Goal: Register for event/course

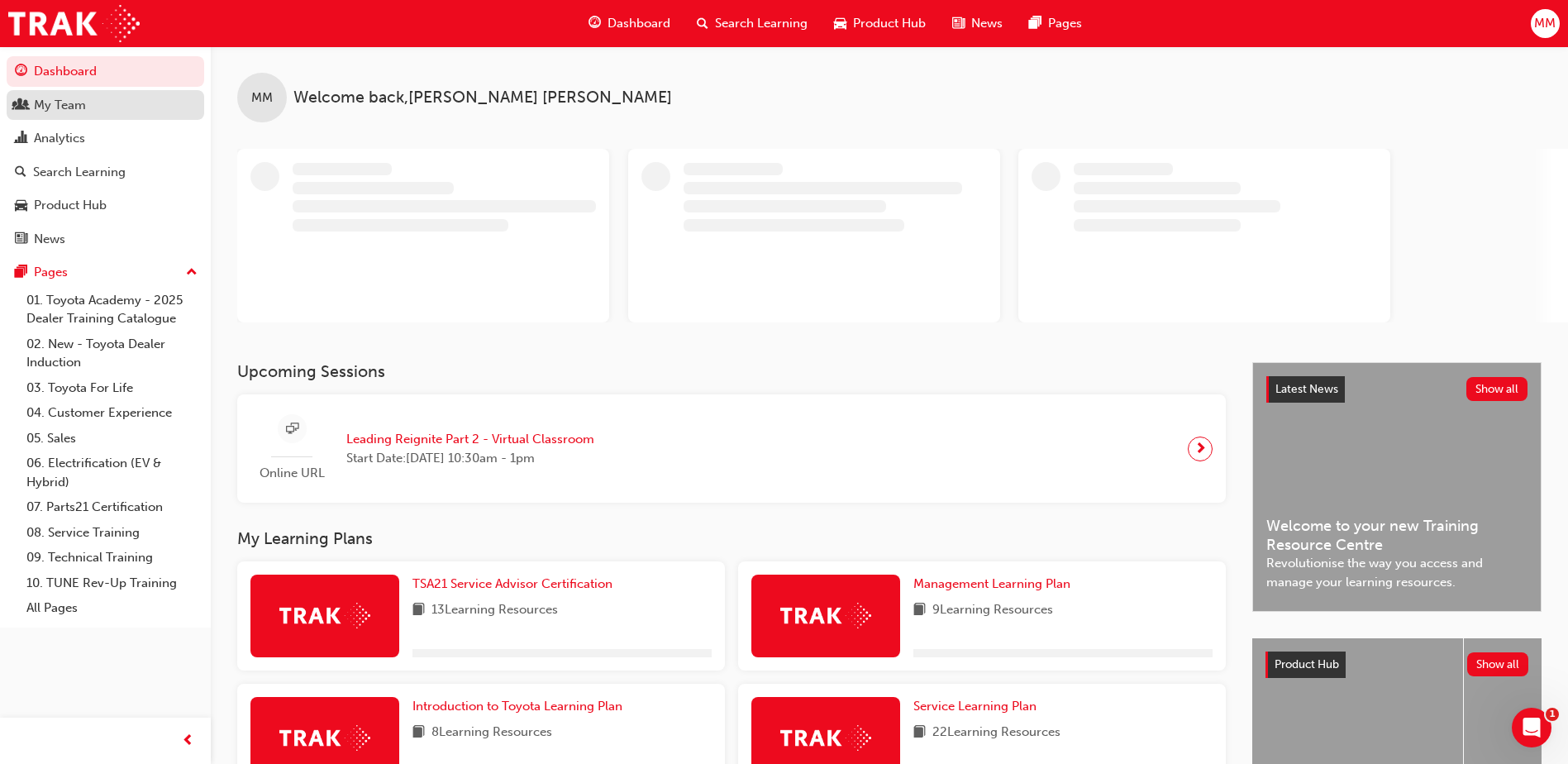
click at [64, 113] on div "My Team" at bounding box center [59, 106] width 52 height 19
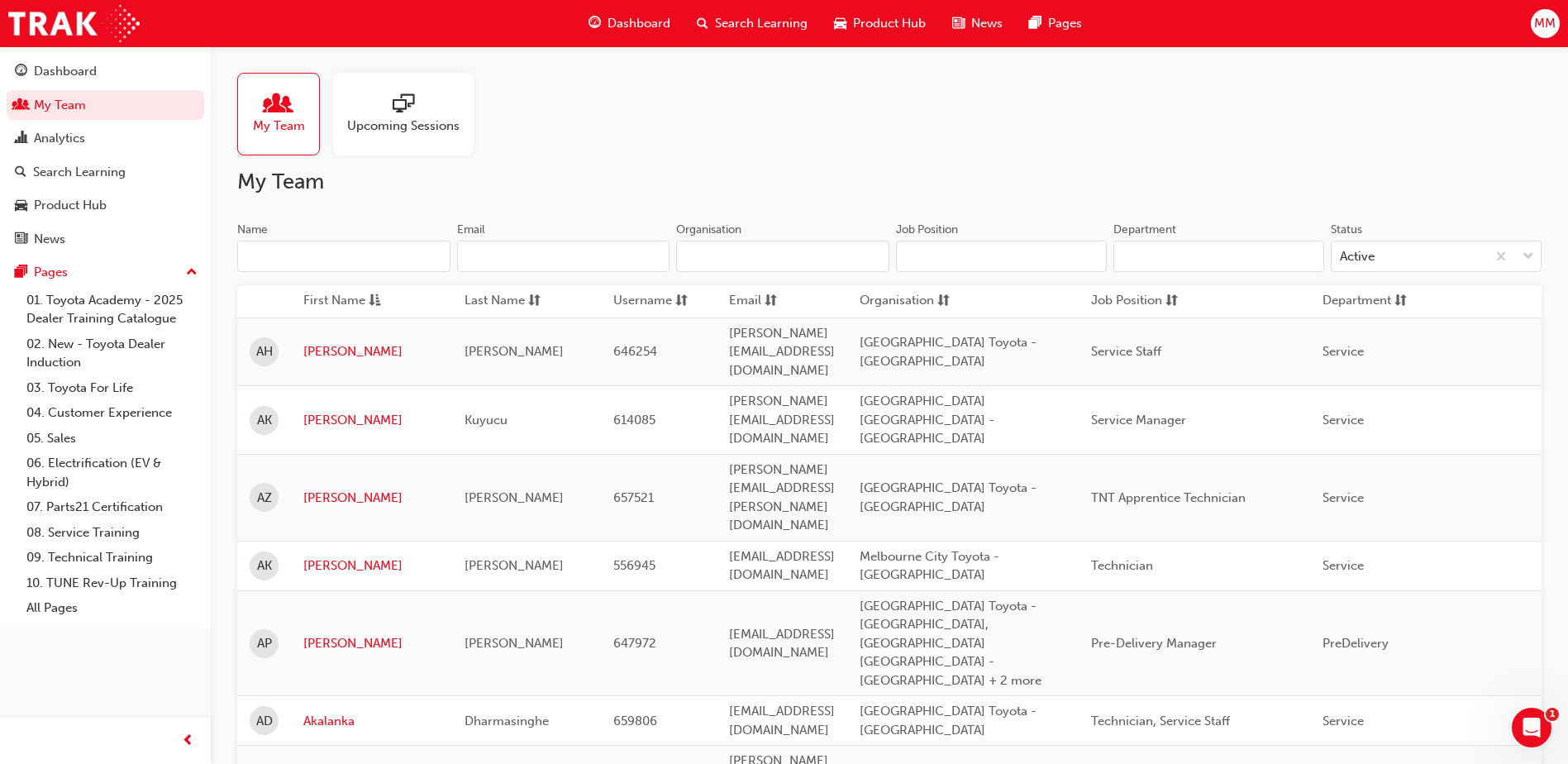
click at [425, 264] on input "Name" at bounding box center [344, 256] width 213 height 32
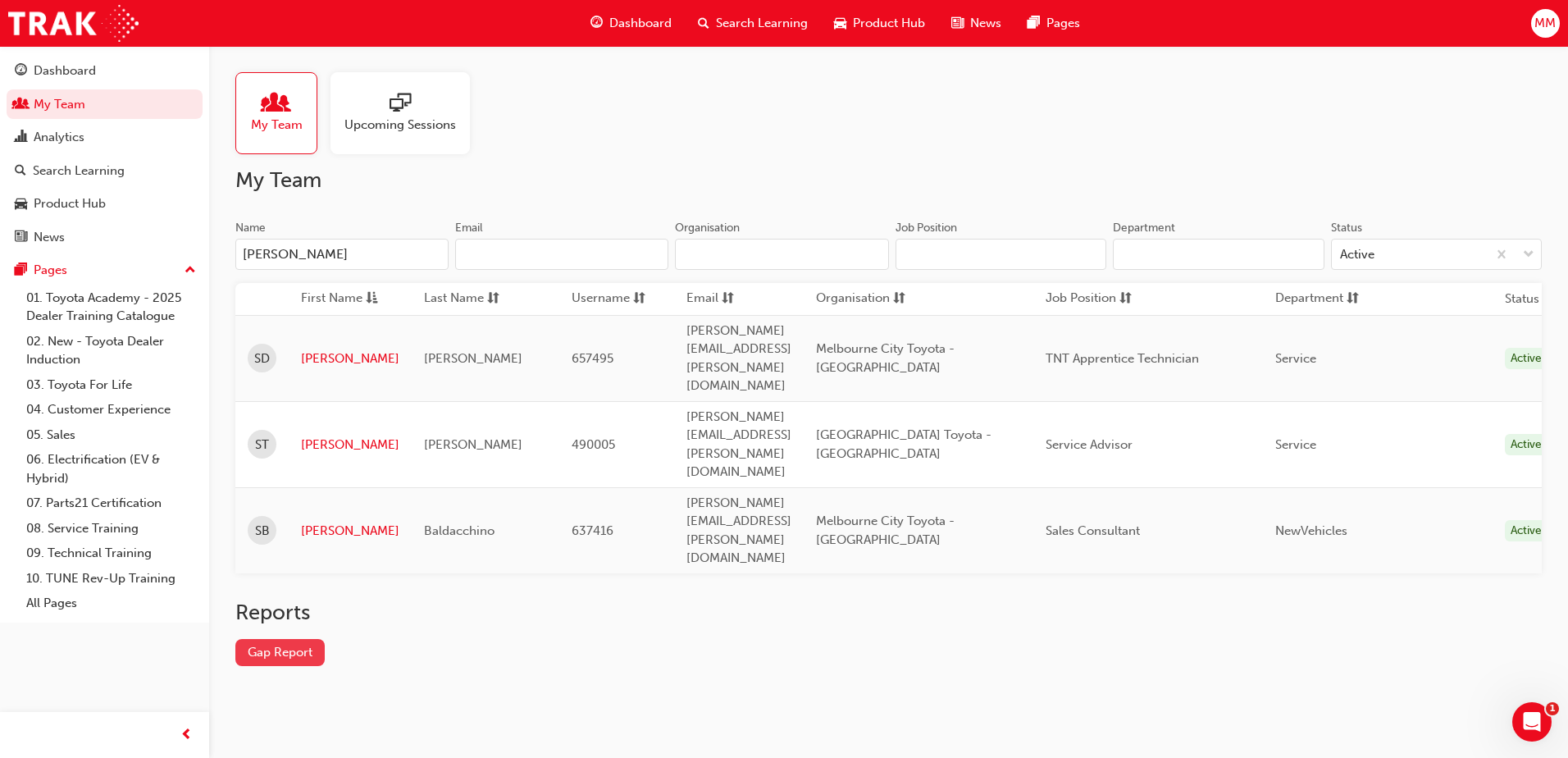
type input "[PERSON_NAME]"
click at [290, 639] on link "Gap Report" at bounding box center [280, 652] width 89 height 27
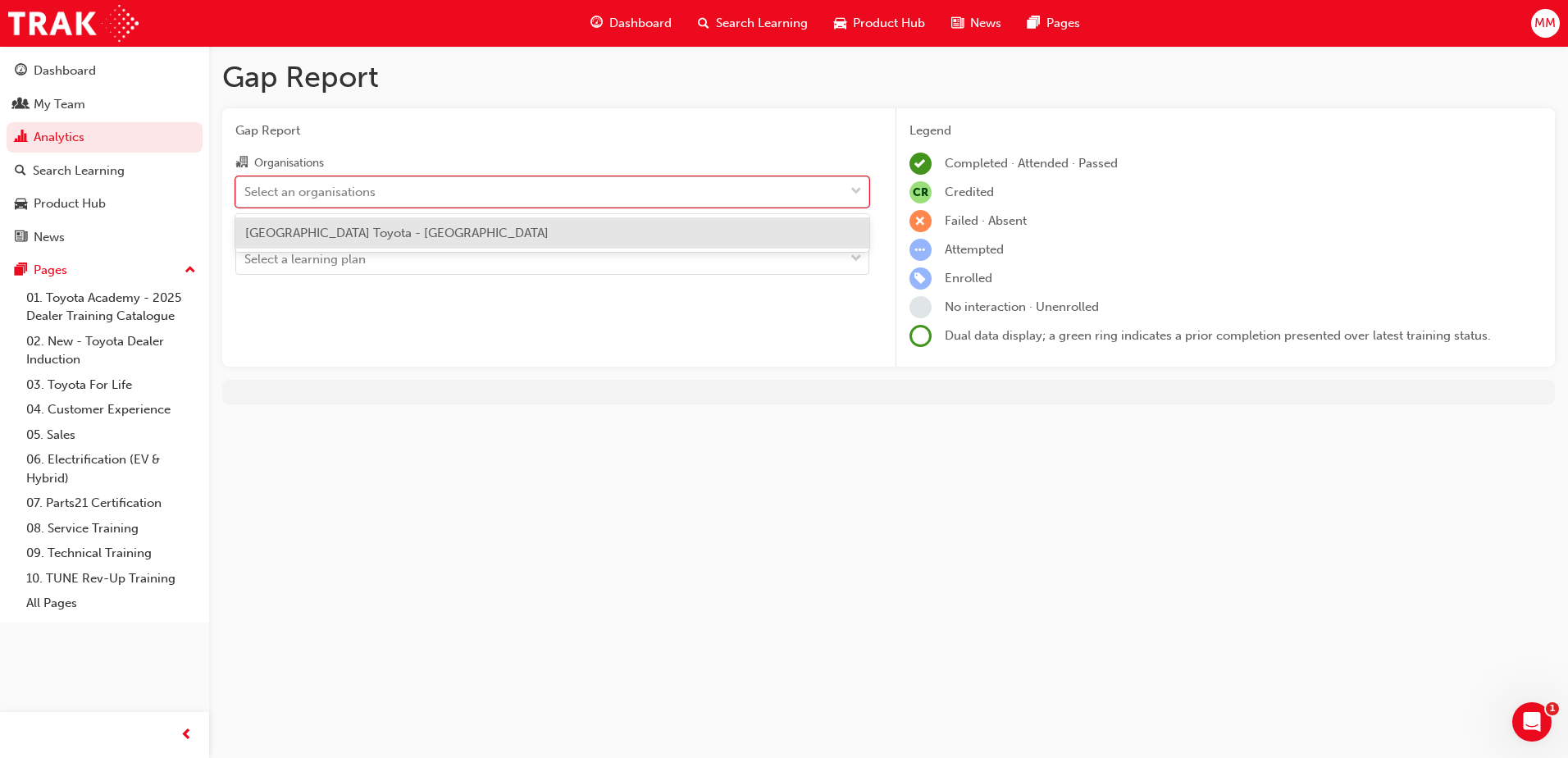
click at [438, 181] on div "Select an organisations" at bounding box center [539, 191] width 607 height 29
click at [246, 184] on input "Organisations option Melbourne City Toyota - [GEOGRAPHIC_DATA] focused, 1 of 1.…" at bounding box center [246, 191] width 2 height 14
click at [438, 233] on span "[GEOGRAPHIC_DATA] Toyota - [GEOGRAPHIC_DATA]" at bounding box center [397, 233] width 303 height 15
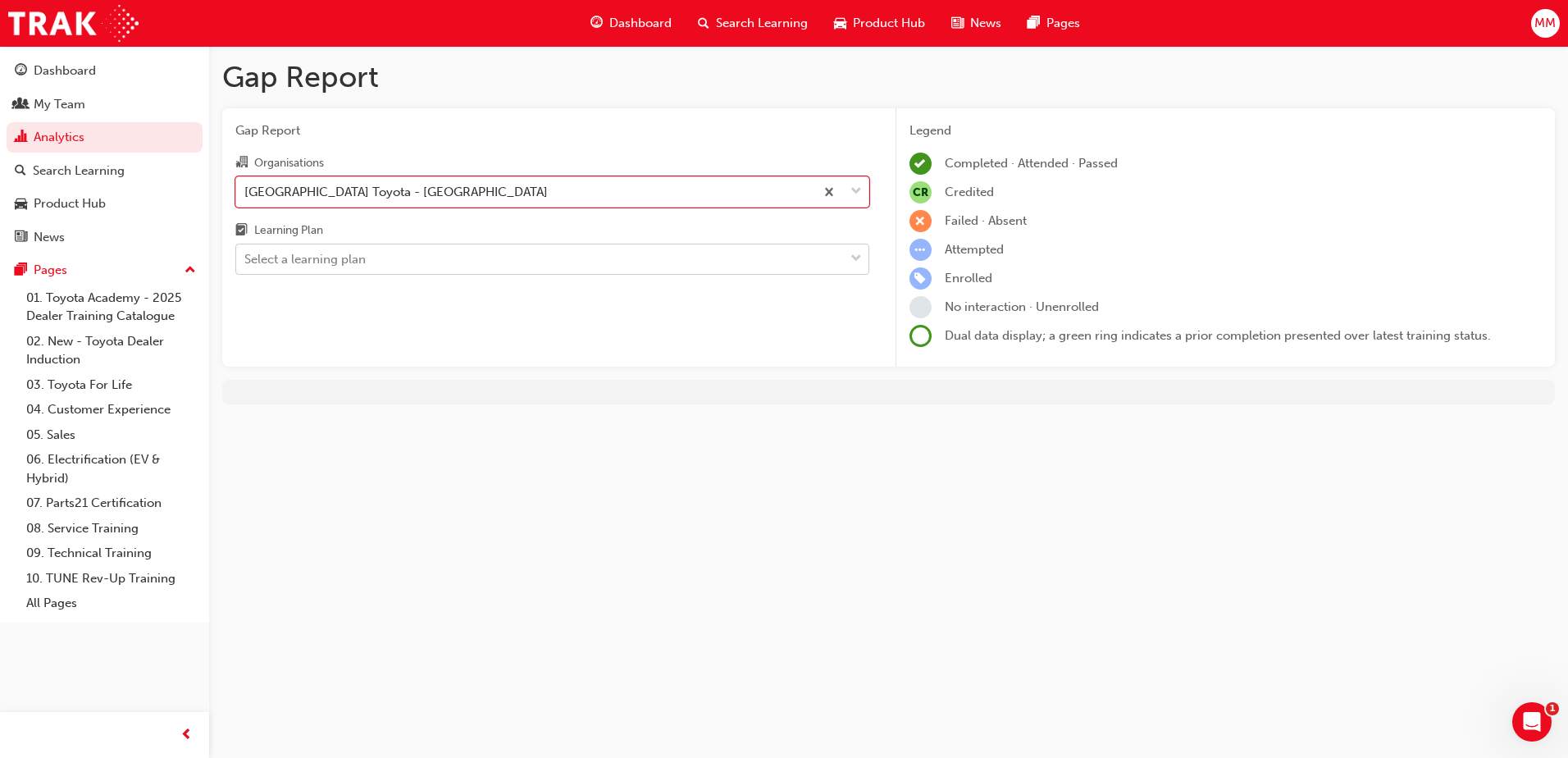
click at [402, 261] on div "Select a learning plan" at bounding box center [539, 260] width 607 height 29
click at [246, 261] on input "Learning Plan Select a learning plan" at bounding box center [246, 259] width 2 height 14
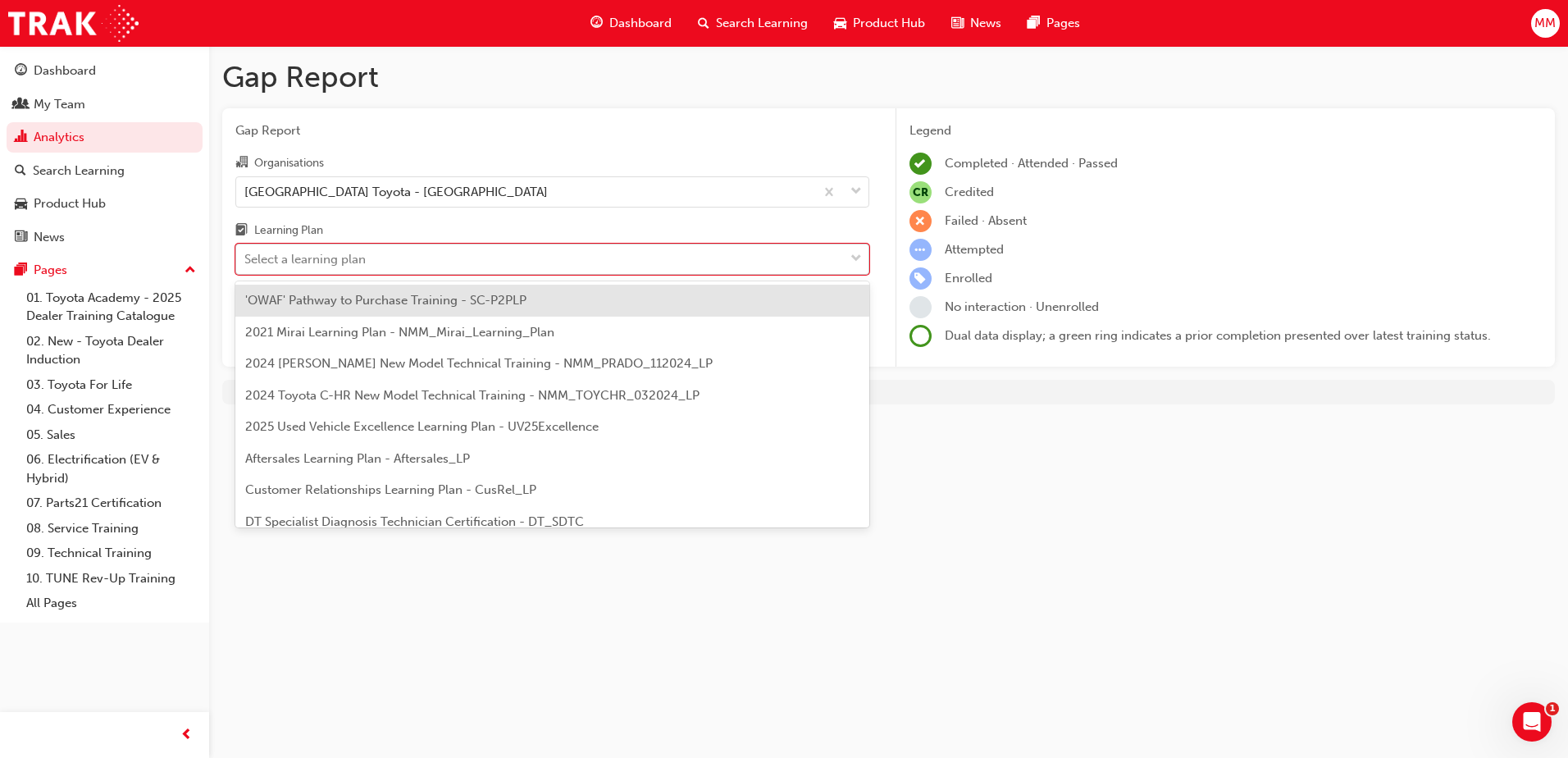
click at [372, 255] on div "Select a learning plan" at bounding box center [539, 260] width 607 height 29
click at [246, 255] on input "Learning Plan option 'OWAF' Pathway to Purchase Training - SC-P2PLP focused, 1 …" at bounding box center [246, 259] width 2 height 14
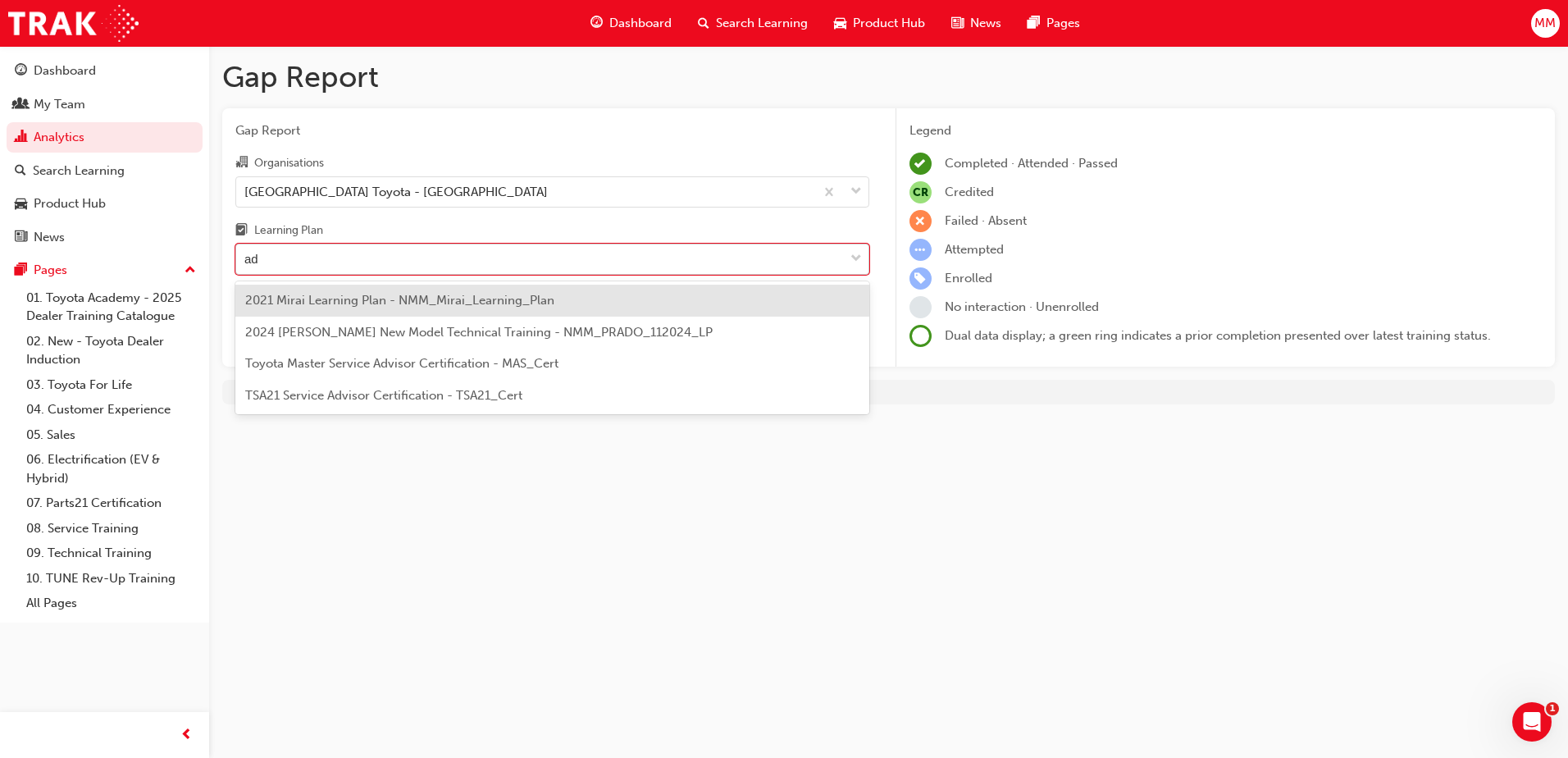
type input "adv"
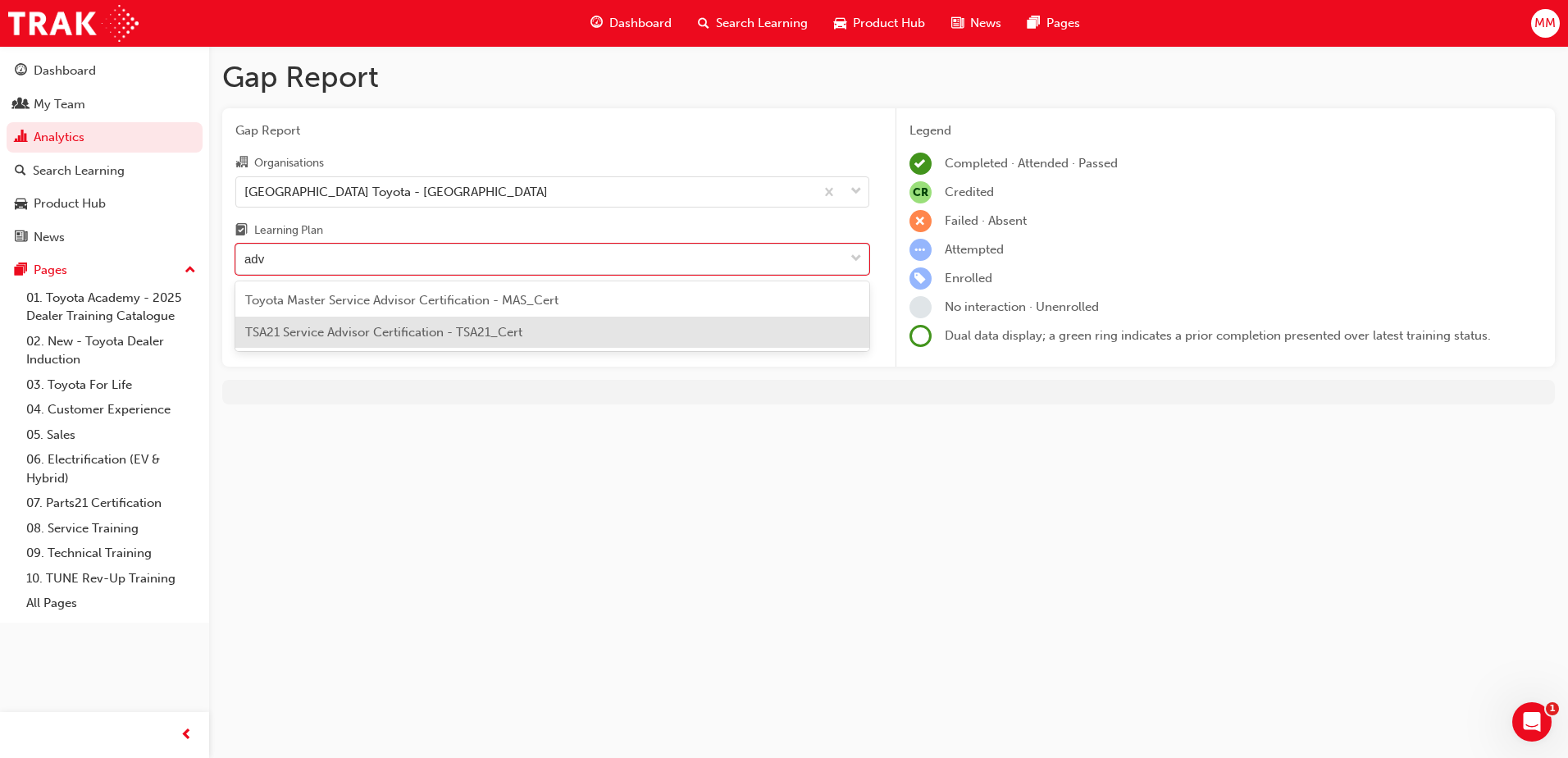
click at [385, 340] on div "TSA21 Service Advisor Certification - TSA21_Cert" at bounding box center [552, 332] width 634 height 32
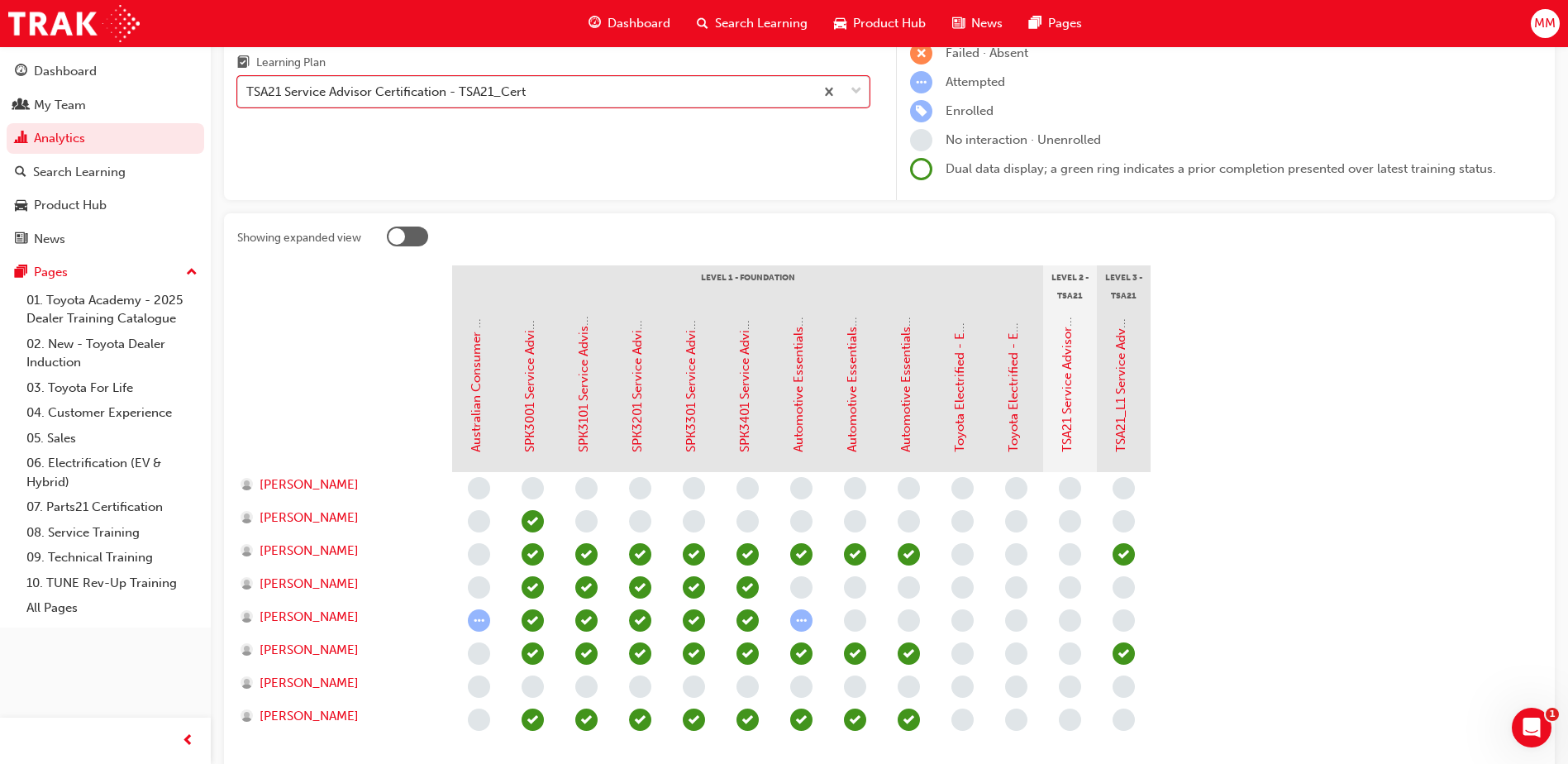
scroll to position [281, 0]
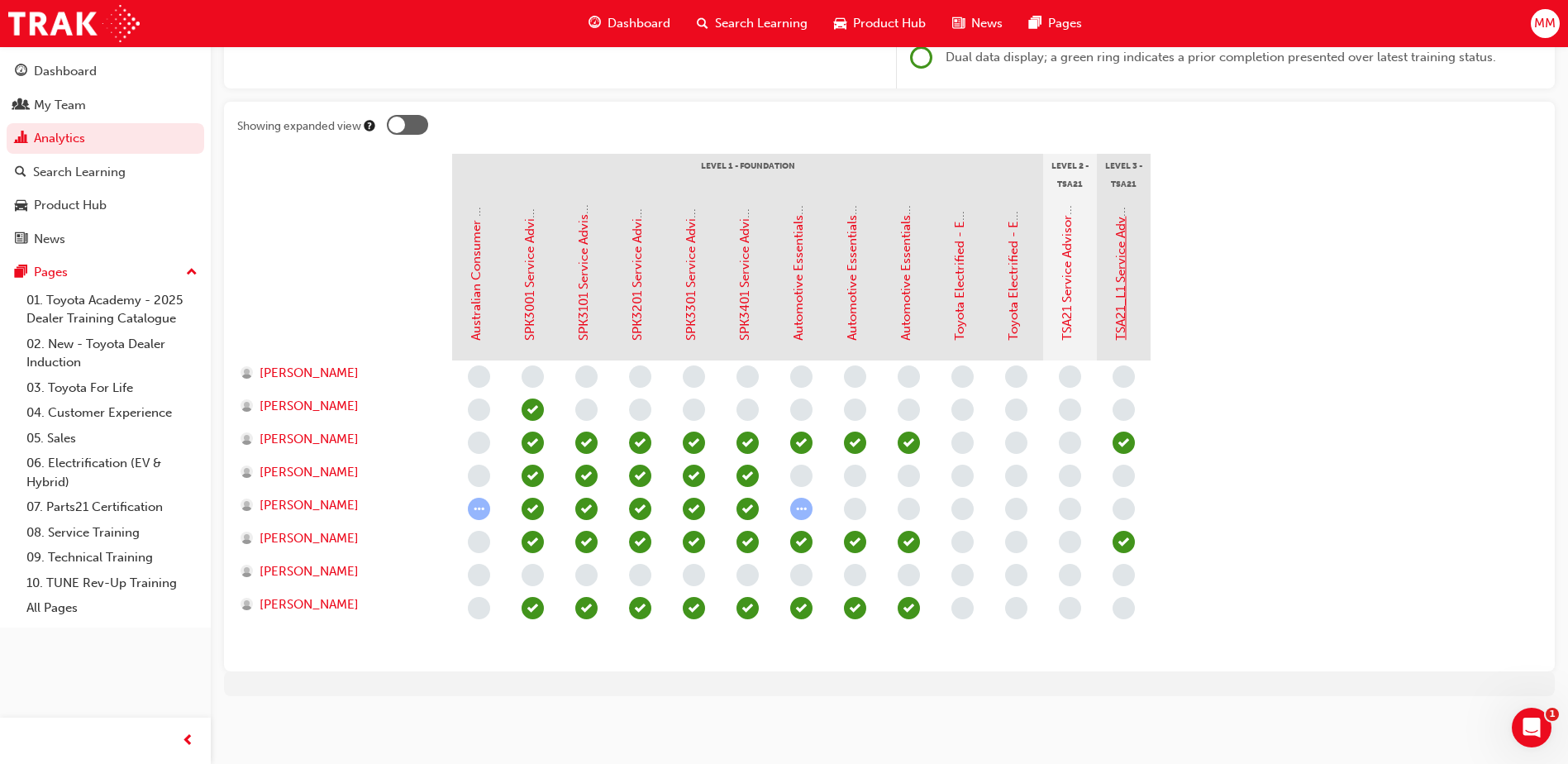
click at [1123, 313] on link "TSA21_L1 Service Advisor Certification (Quiz)" at bounding box center [1121, 211] width 15 height 260
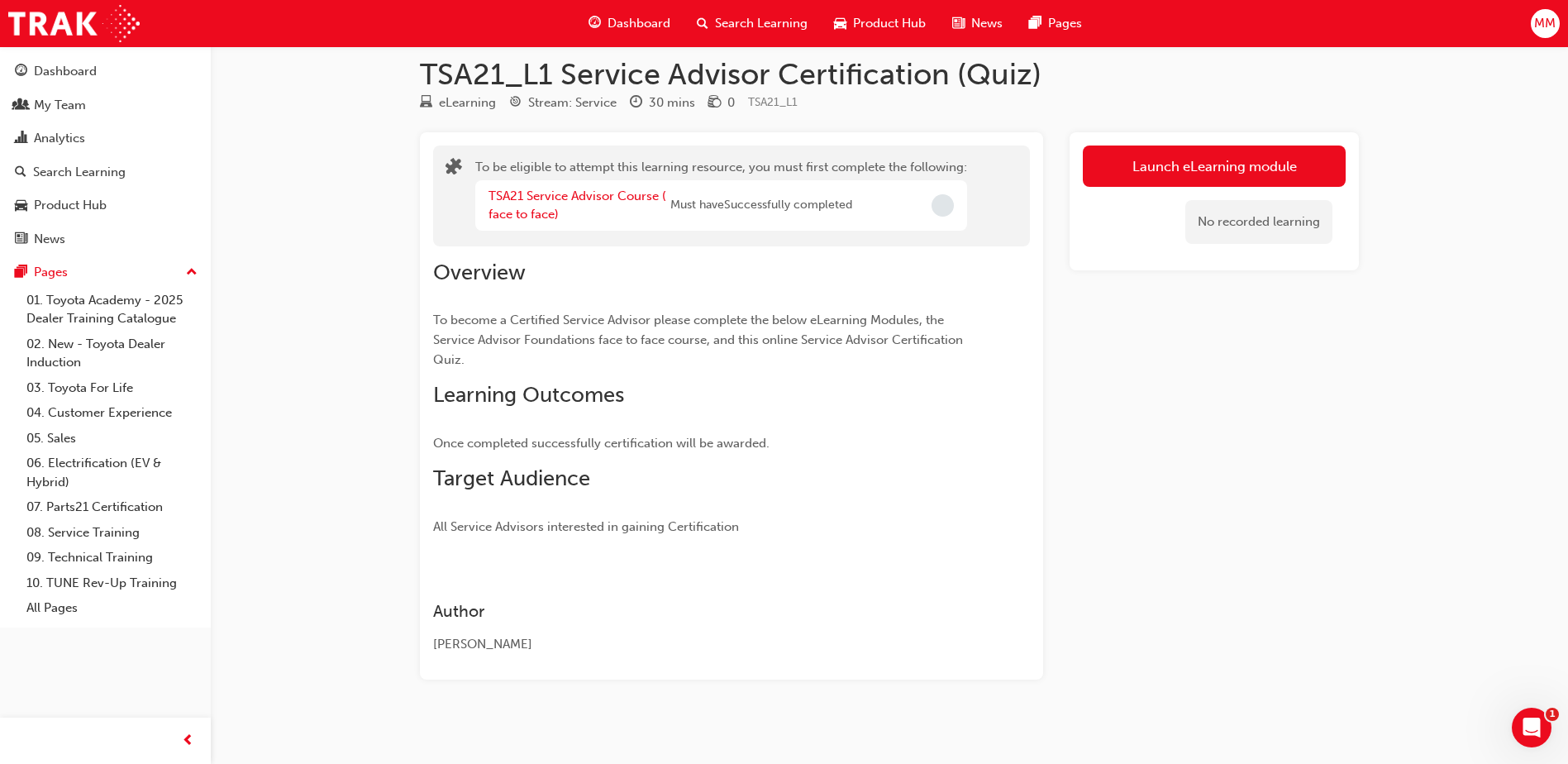
scroll to position [20, 0]
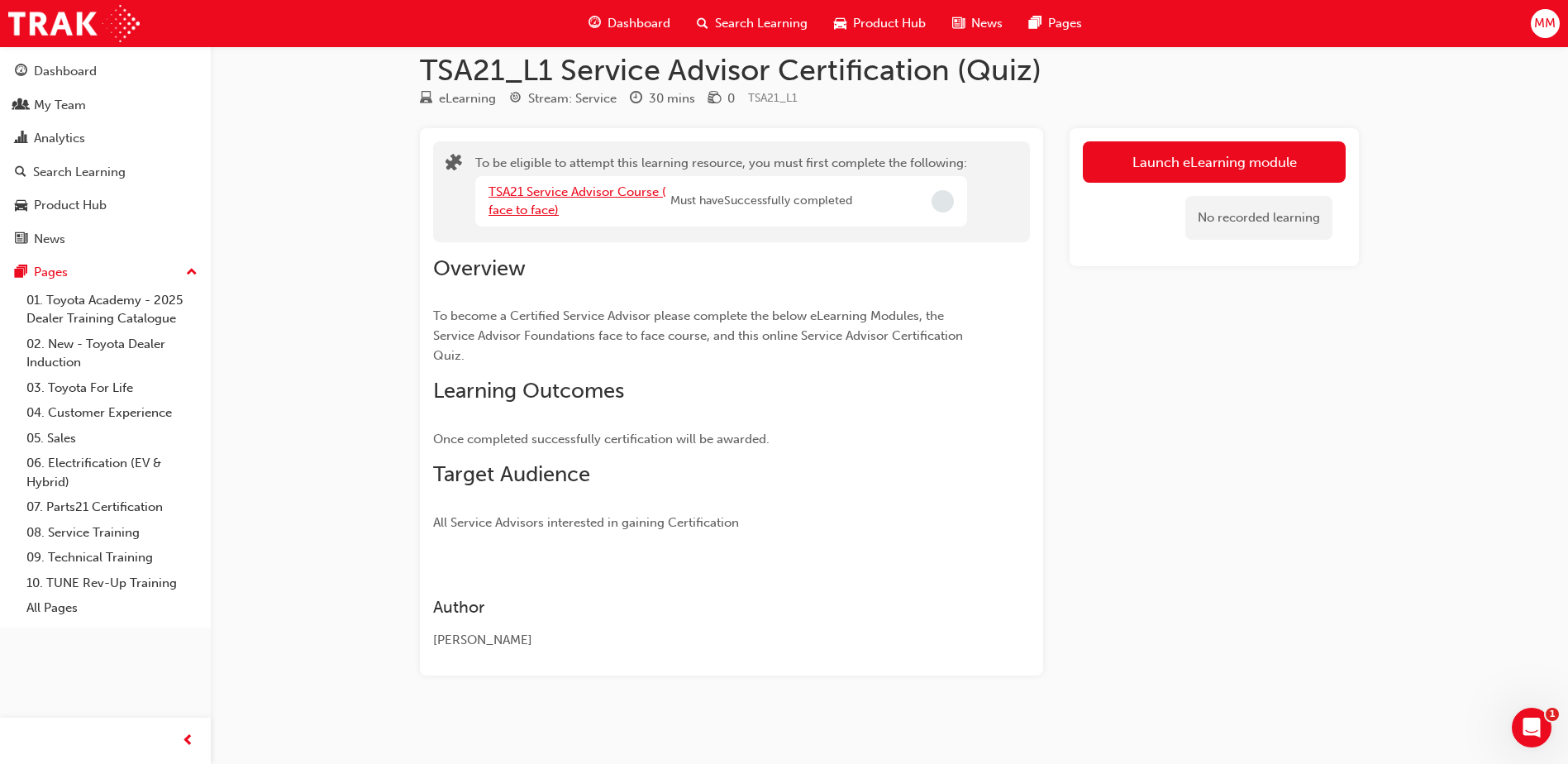
click at [603, 194] on link "TSA21 Service Advisor Course ( face to face)" at bounding box center [578, 201] width 178 height 33
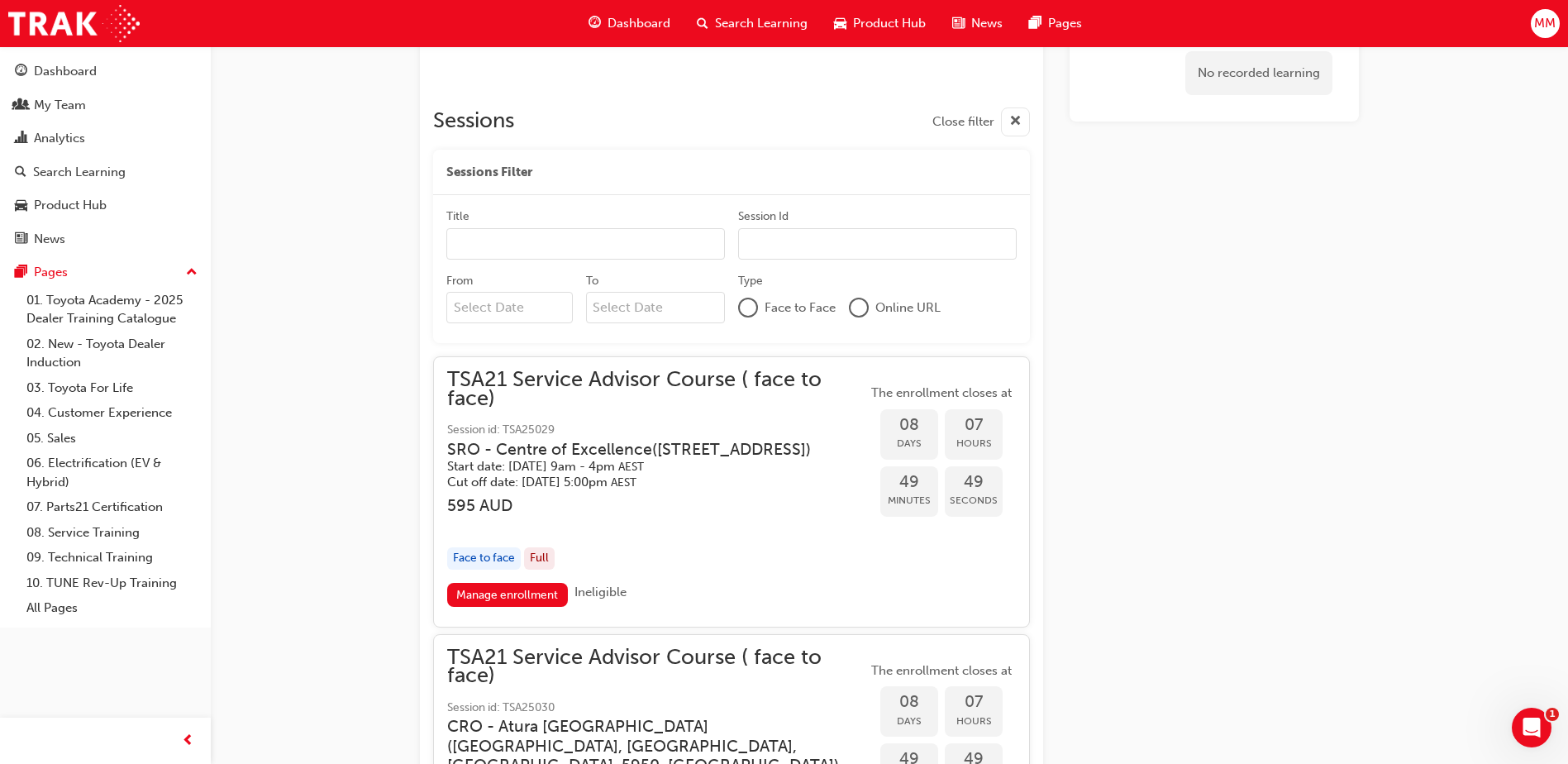
scroll to position [1339, 0]
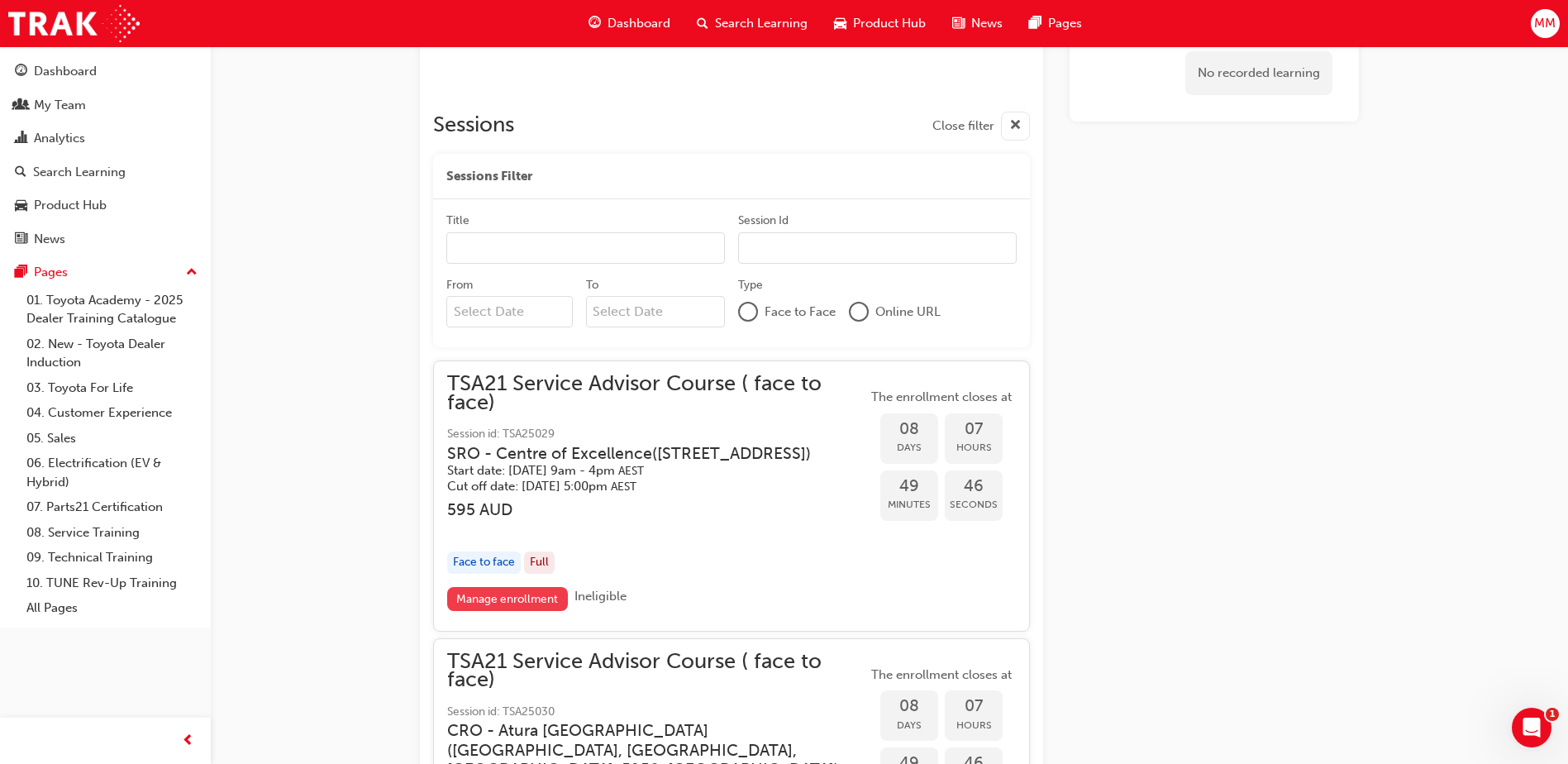
click at [507, 611] on link "Manage enrollment" at bounding box center [507, 598] width 121 height 24
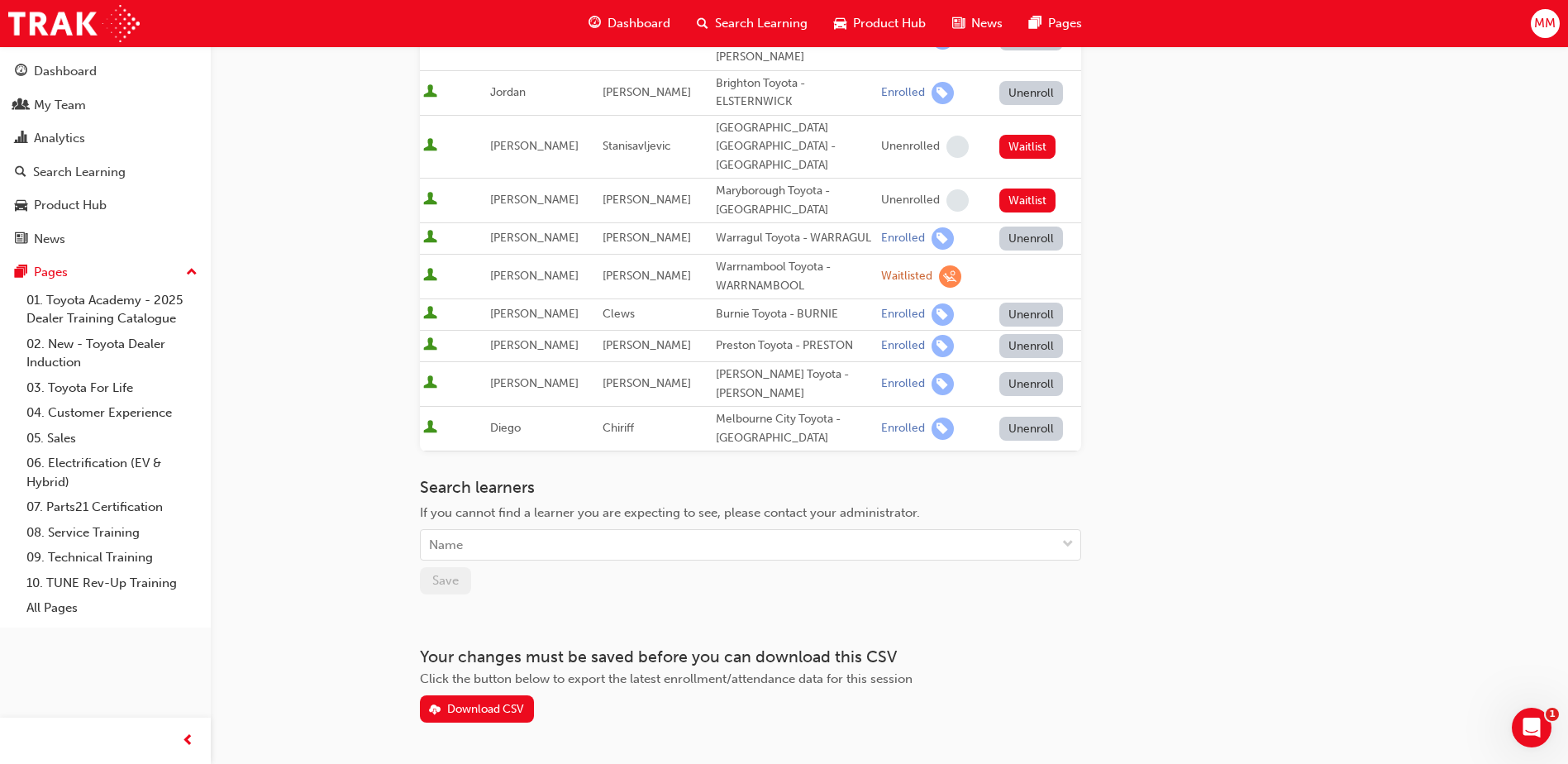
scroll to position [449, 0]
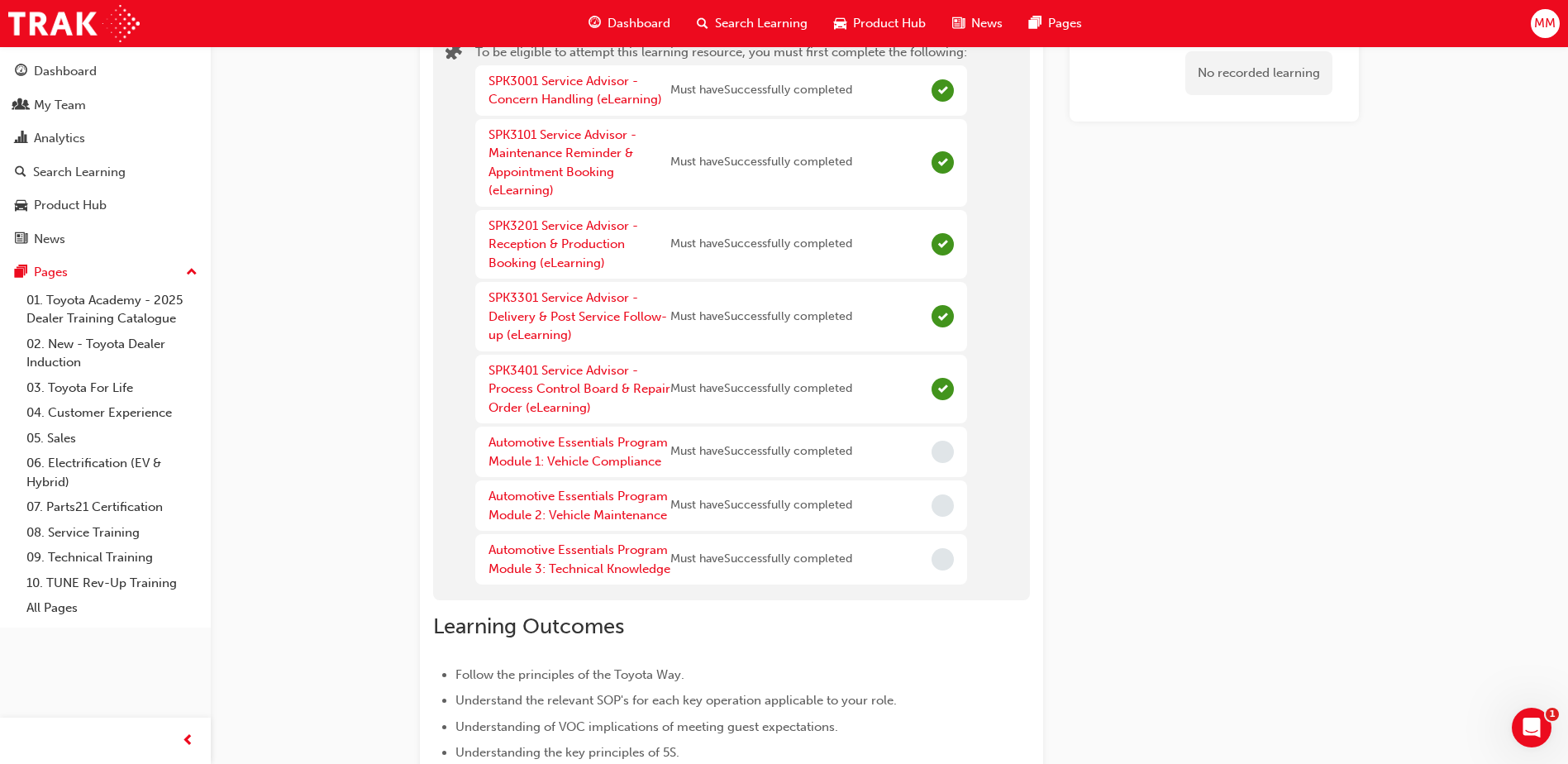
scroll to position [145, 0]
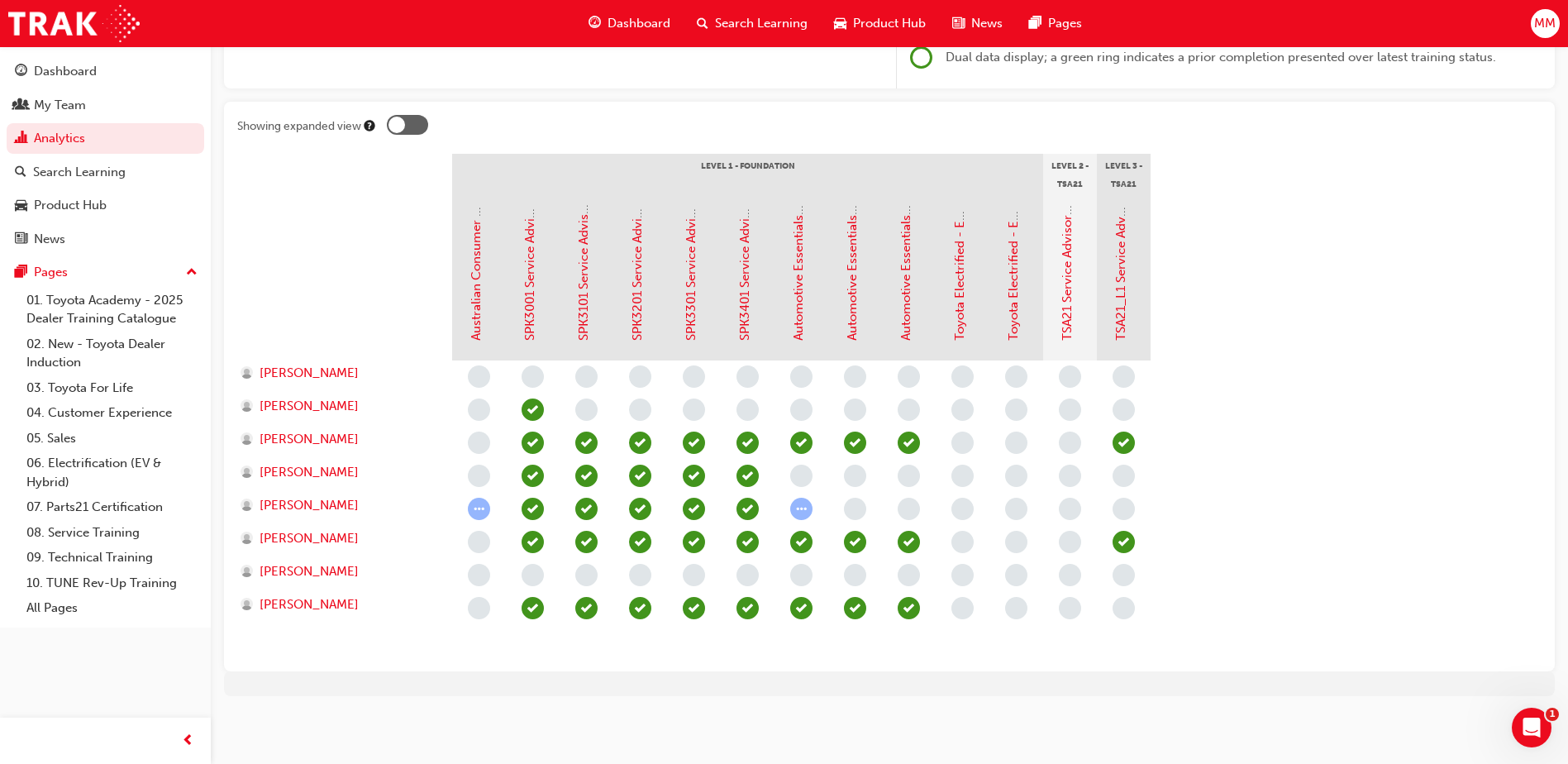
scroll to position [281, 0]
